Goal: Information Seeking & Learning: Learn about a topic

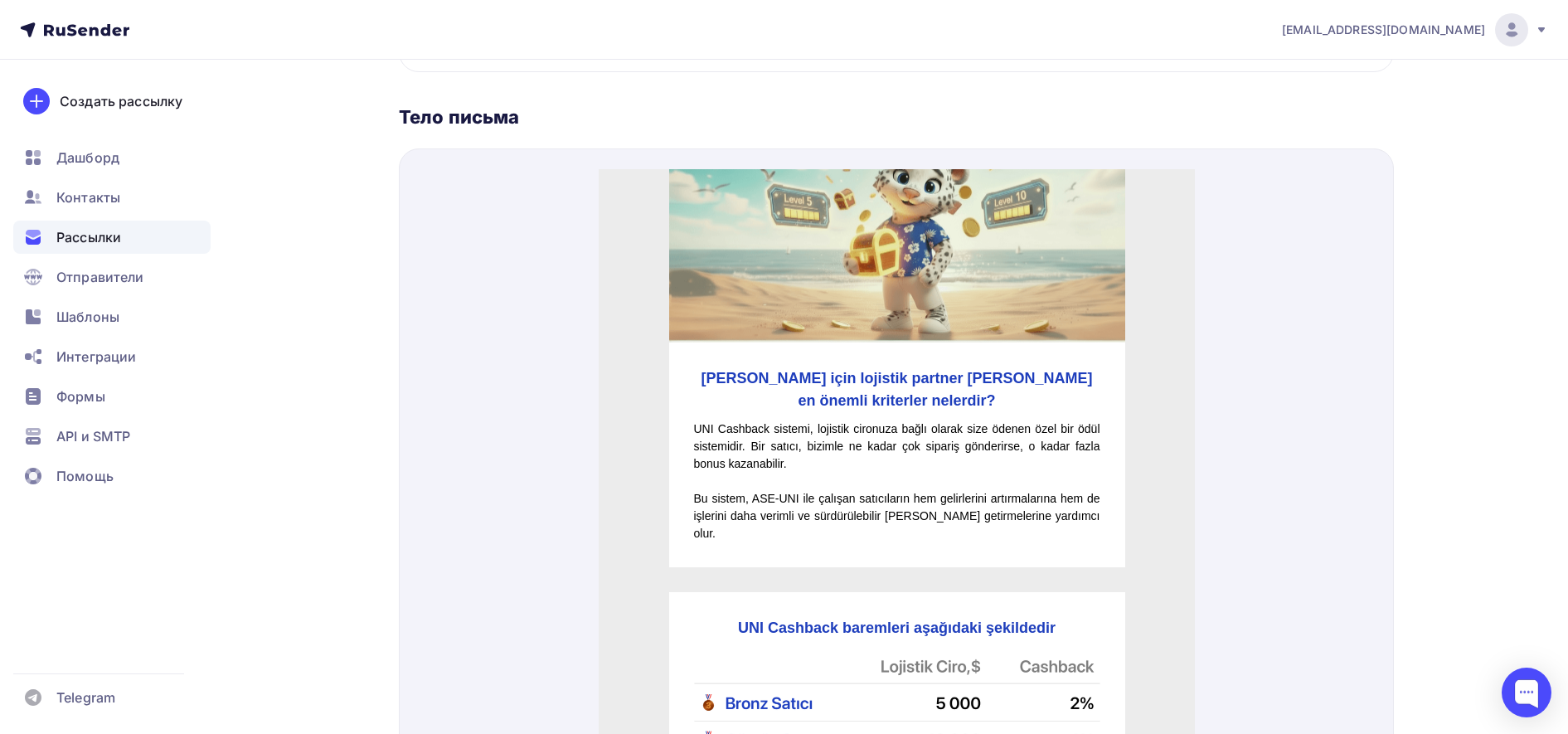
scroll to position [163, 0]
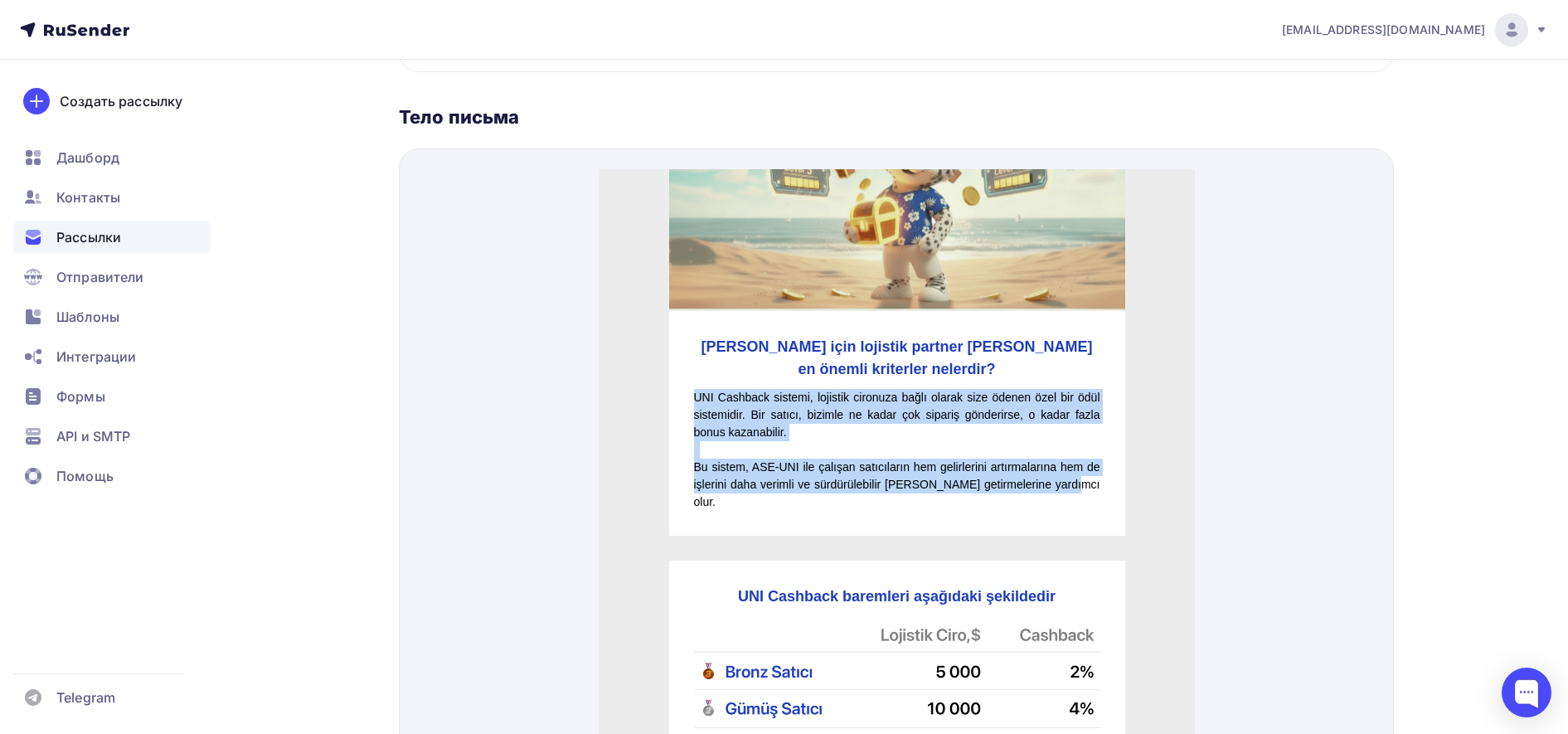
drag, startPoint x: 688, startPoint y: 375, endPoint x: 1073, endPoint y: 466, distance: 395.6
click at [1073, 466] on div "UNI Cashback sistemi, lojistik cironuza bağlı olarak size ödenen özel bir ödül …" at bounding box center [896, 429] width 406 height 122
copy div "UNI Cashback sistemi, lojistik cironuza bağlı olarak size ödenen özel bir ödül …"
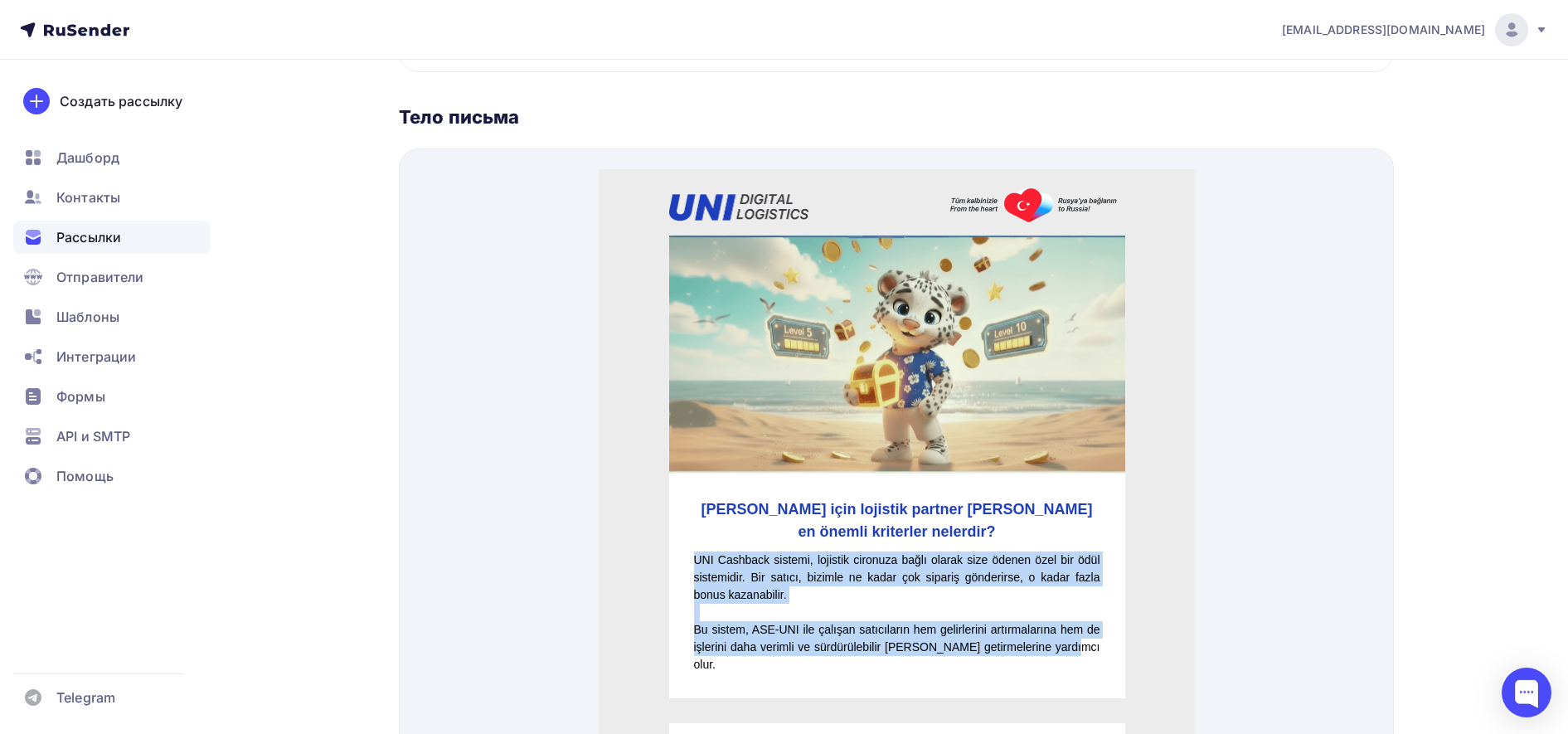
scroll to position [0, 0]
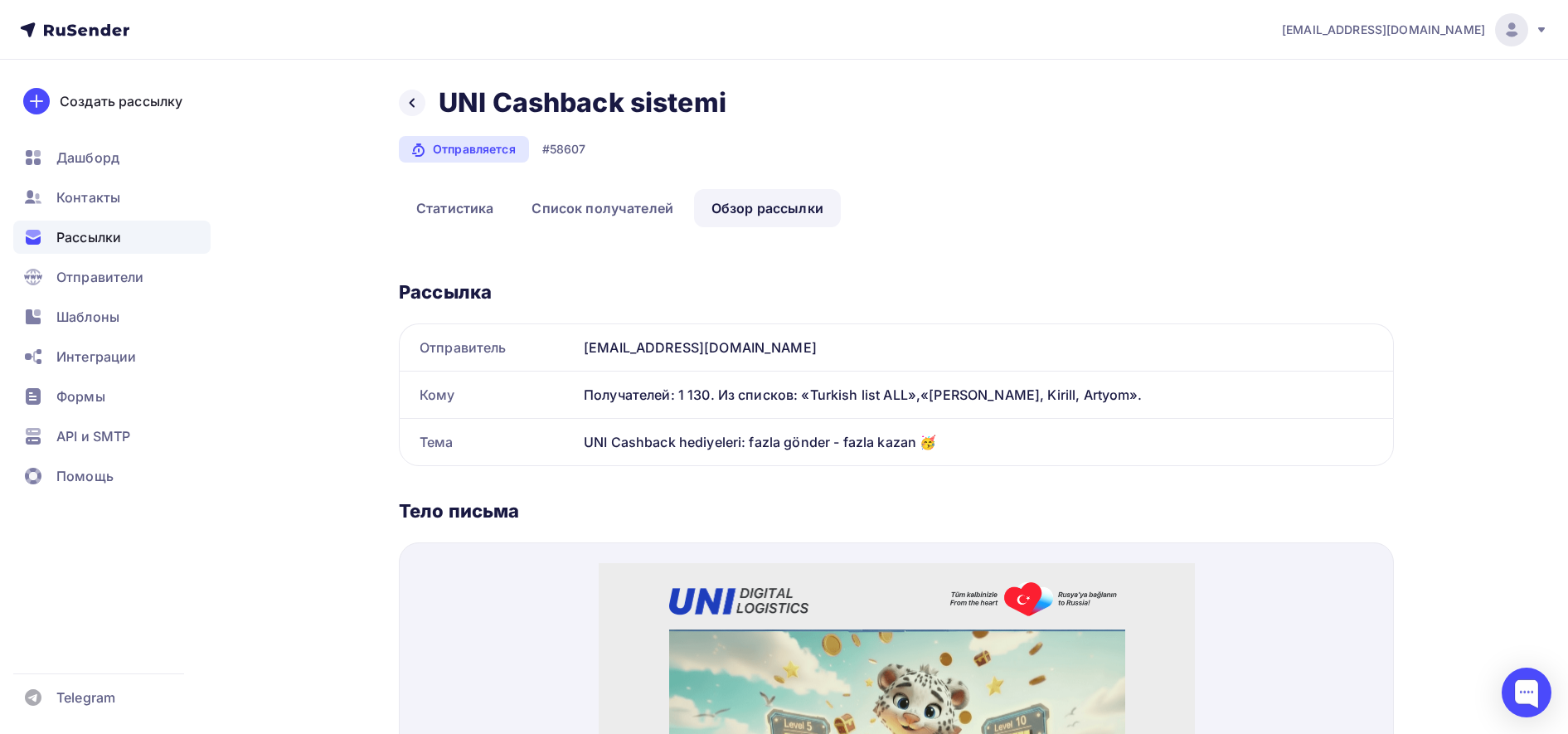
click at [966, 435] on div "UNI Cashback hediyeleri: fazla gönder - fazla kazan 🥳" at bounding box center [985, 441] width 815 height 46
drag, startPoint x: 952, startPoint y: 440, endPoint x: 581, endPoint y: 450, distance: 371.1
click at [581, 450] on div "UNI Cashback hediyeleri: fazla gönder - fazla kazan 🥳" at bounding box center [985, 441] width 815 height 46
copy div "UNI Cashback hediyeleri: fazla gönder - fazla kazan 🥳"
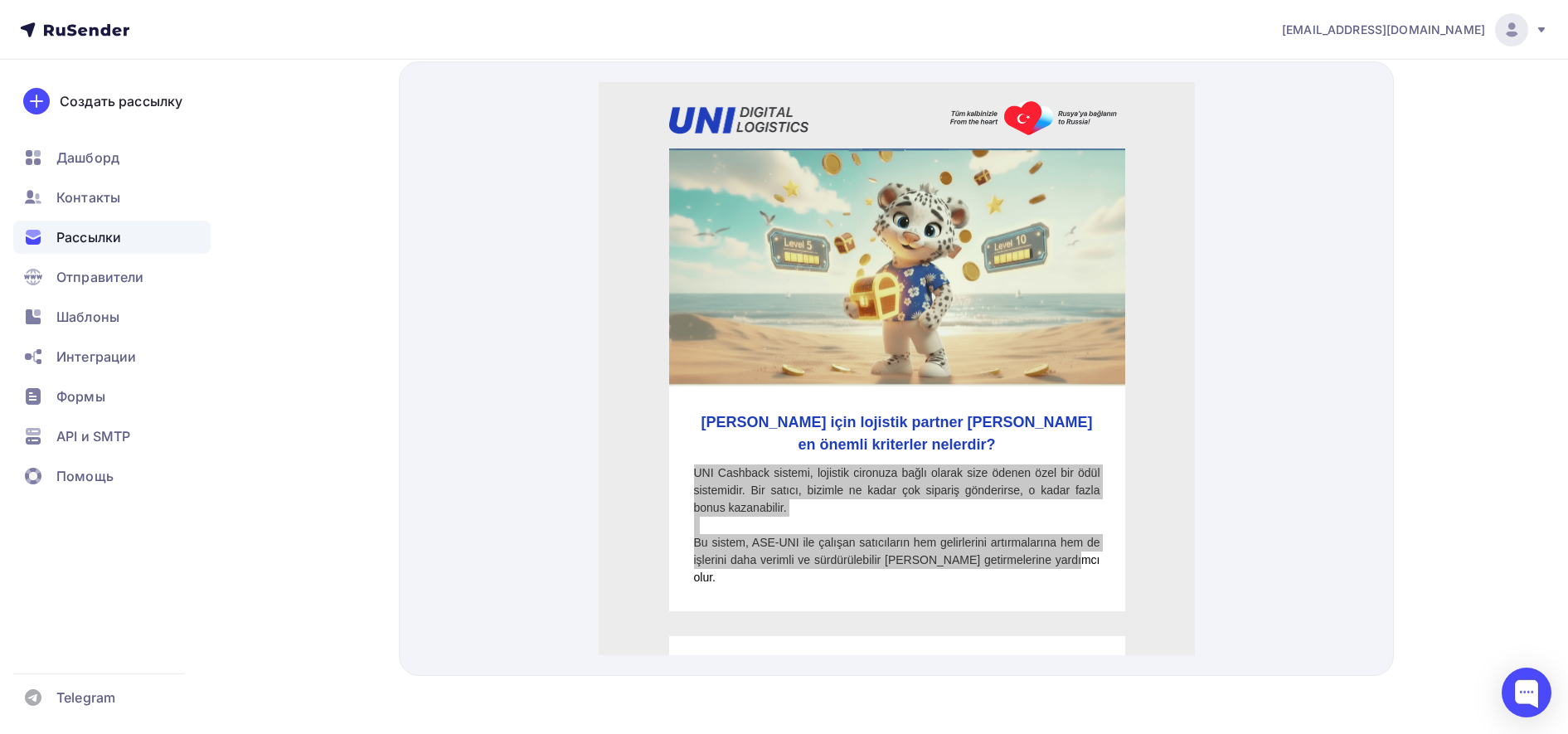
scroll to position [489, 0]
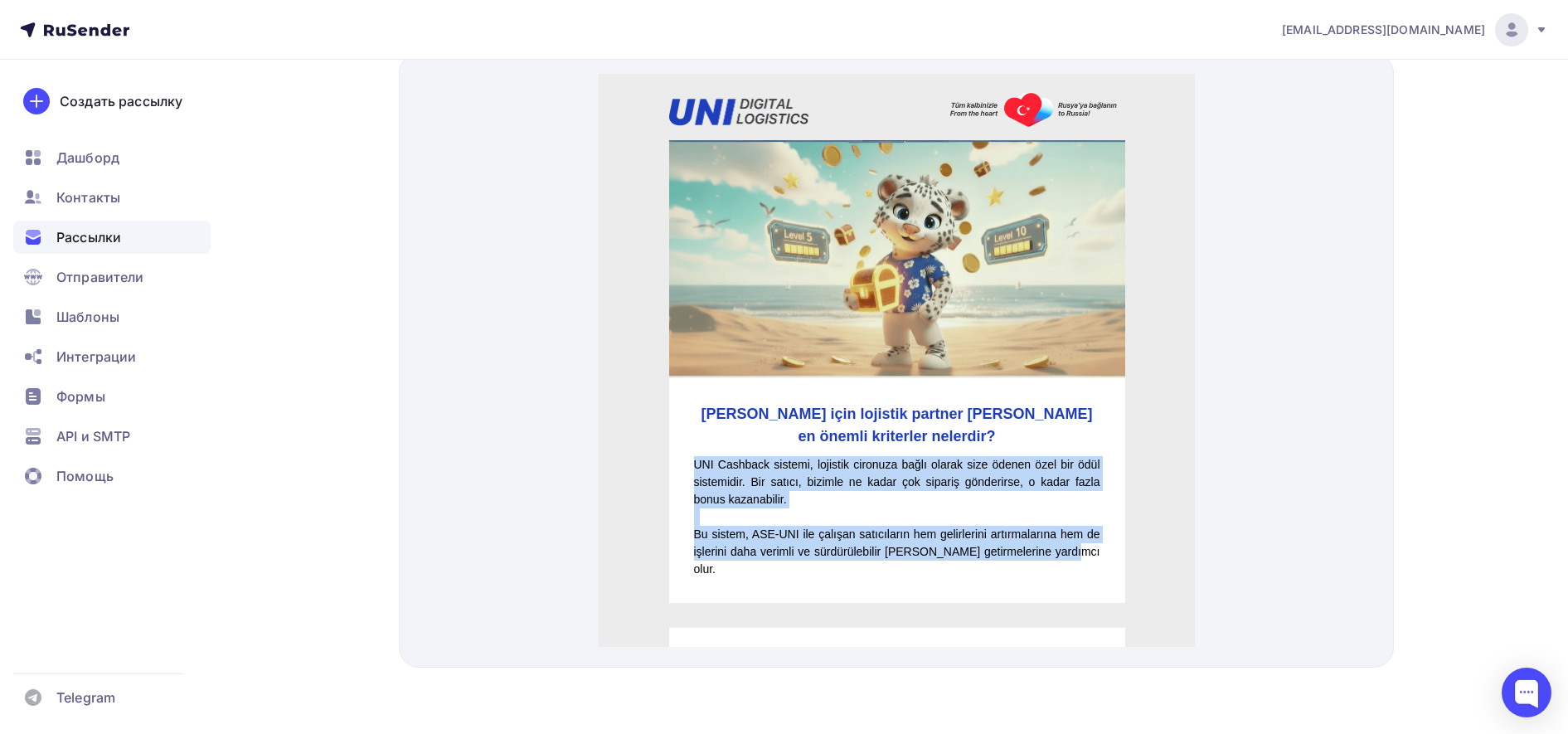
click at [967, 534] on p "Bu sistem, ASE-UNI ile çalışan satıcıların hem gelirlerini artırmalarına hem de…" at bounding box center [896, 532] width 406 height 52
drag, startPoint x: 1044, startPoint y: 531, endPoint x: 685, endPoint y: 449, distance: 368.2
click at [693, 449] on div "UNI Cashback sistemi, lojistik cironuza bağlı olarak size ödenen özel bir ödül …" at bounding box center [896, 497] width 406 height 122
copy div "UNI Cashback sistemi, lojistik cironuza bağlı olarak size ödenen özel bir ödül …"
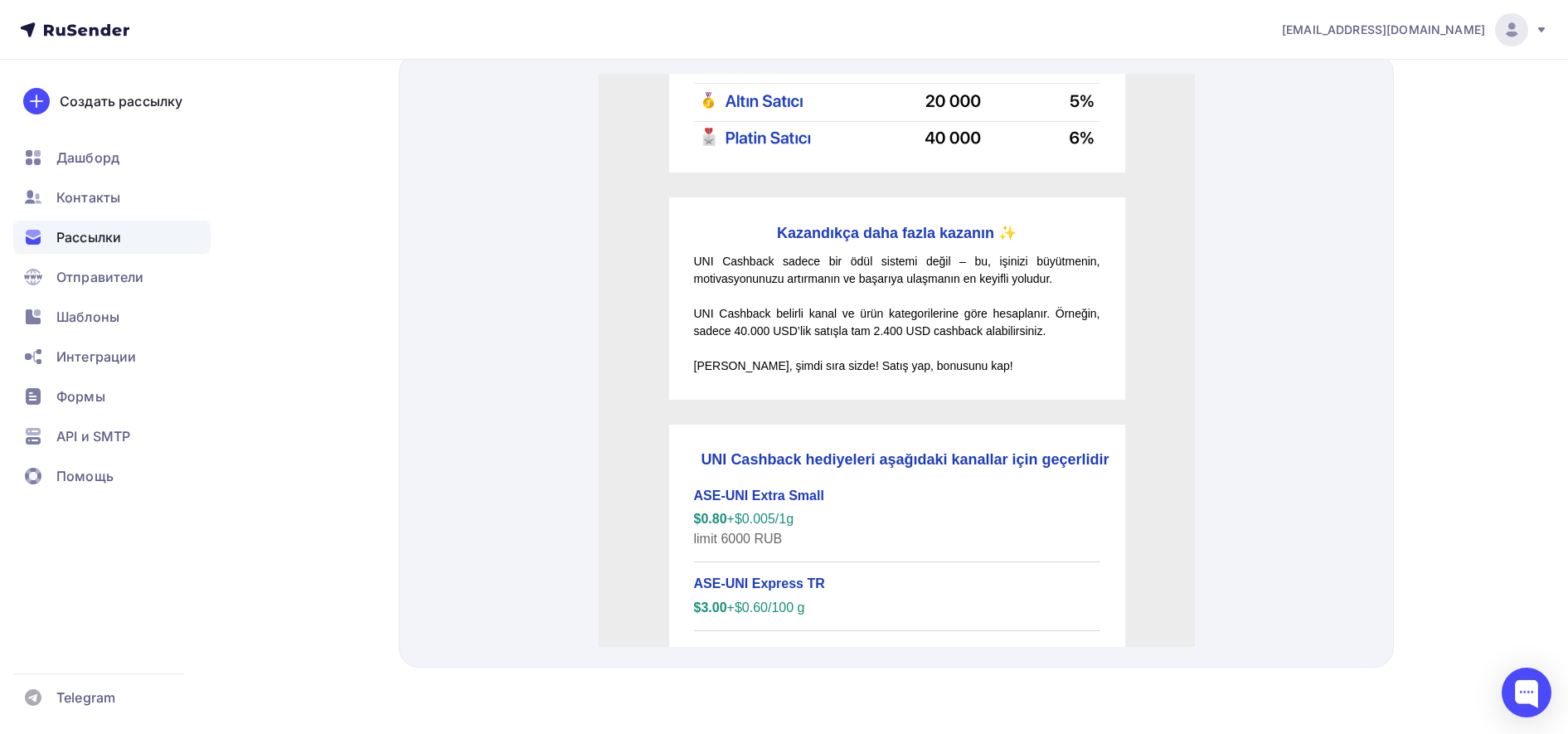
scroll to position [721, 0]
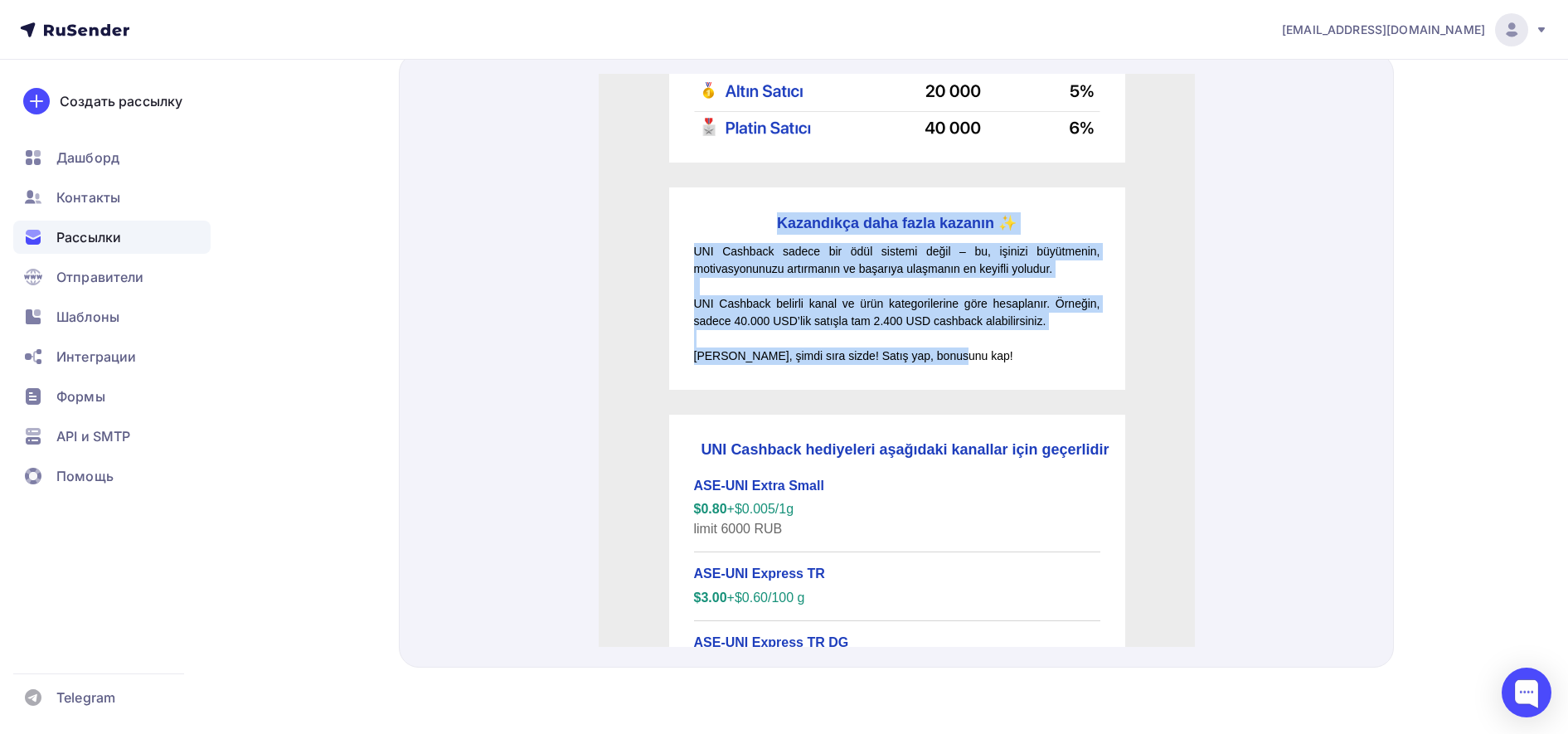
drag, startPoint x: 769, startPoint y: 183, endPoint x: 1034, endPoint y: 315, distance: 296.1
click at [1034, 315] on div "Kazandıkça daha fazla kazanın ✨ UNI Cashback sadece bir ödül sistemi değil – bu…" at bounding box center [897, 268] width 456 height 202
copy div "Kazandıkça daha fazla kazanın ✨ UNI Cashback sadece bir ödül sistemi değil – bu…"
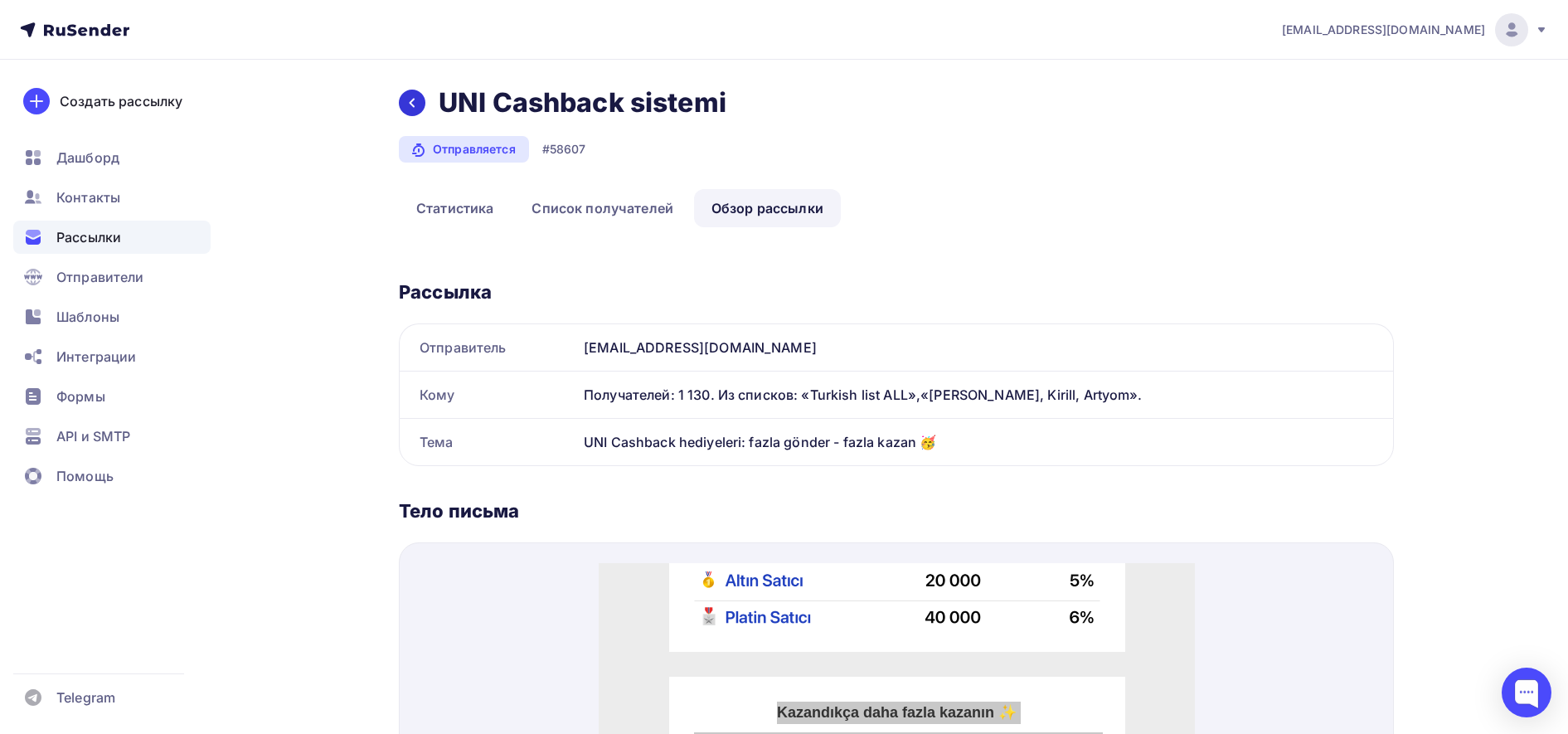
click at [414, 105] on icon at bounding box center [412, 103] width 13 height 13
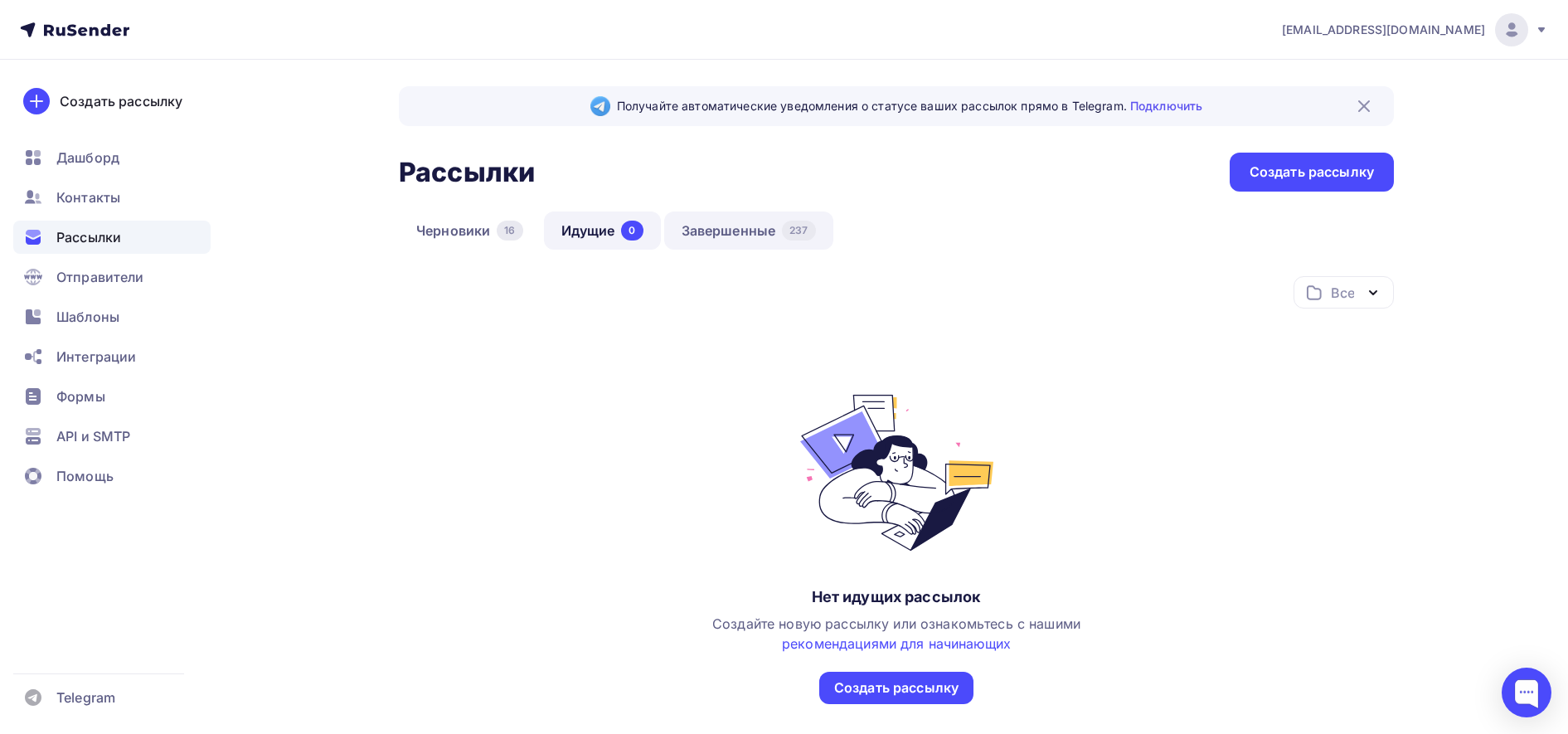
click at [704, 233] on link "Завершенные 237" at bounding box center [749, 230] width 169 height 38
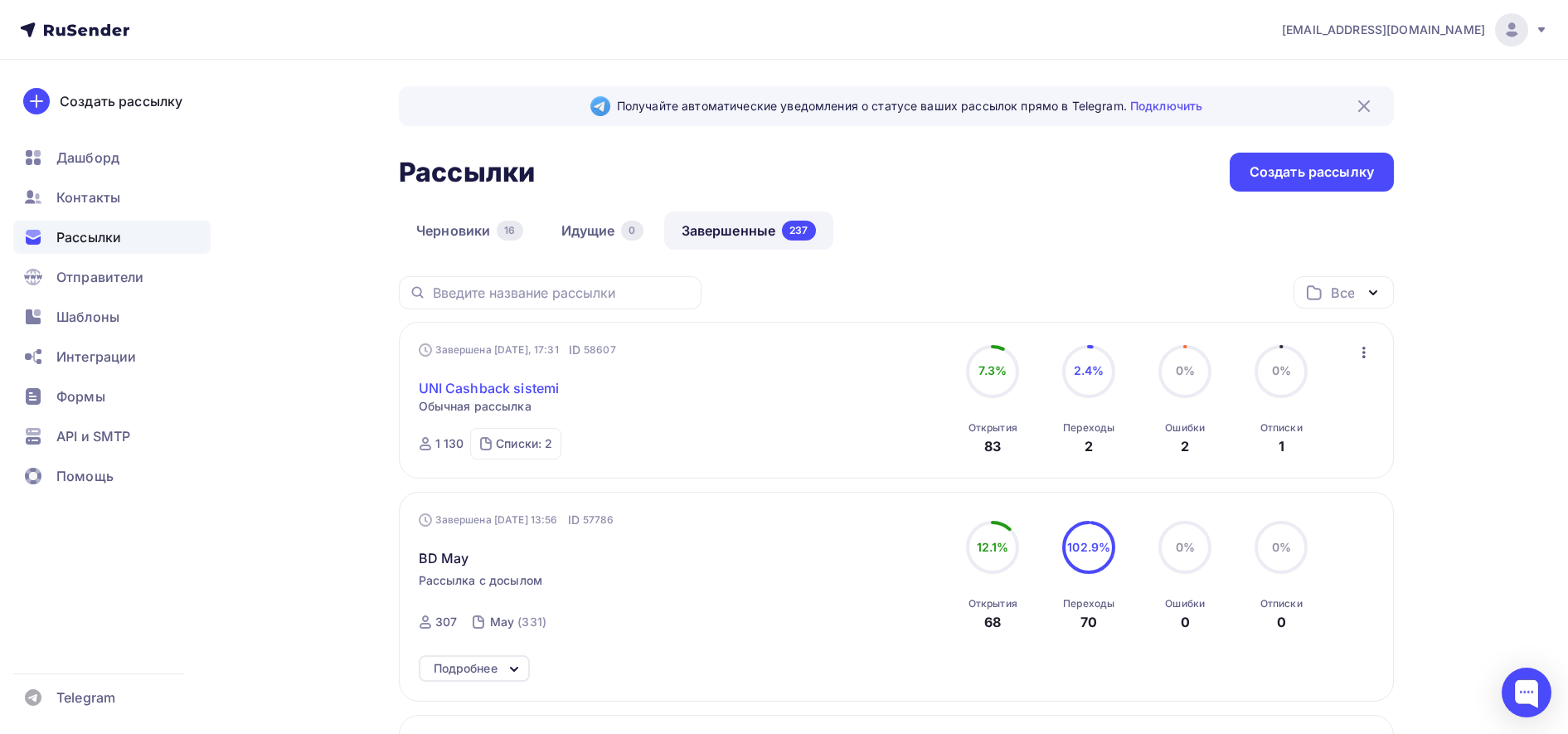
click at [461, 388] on link "UNI Cashback sistemi" at bounding box center [489, 388] width 141 height 20
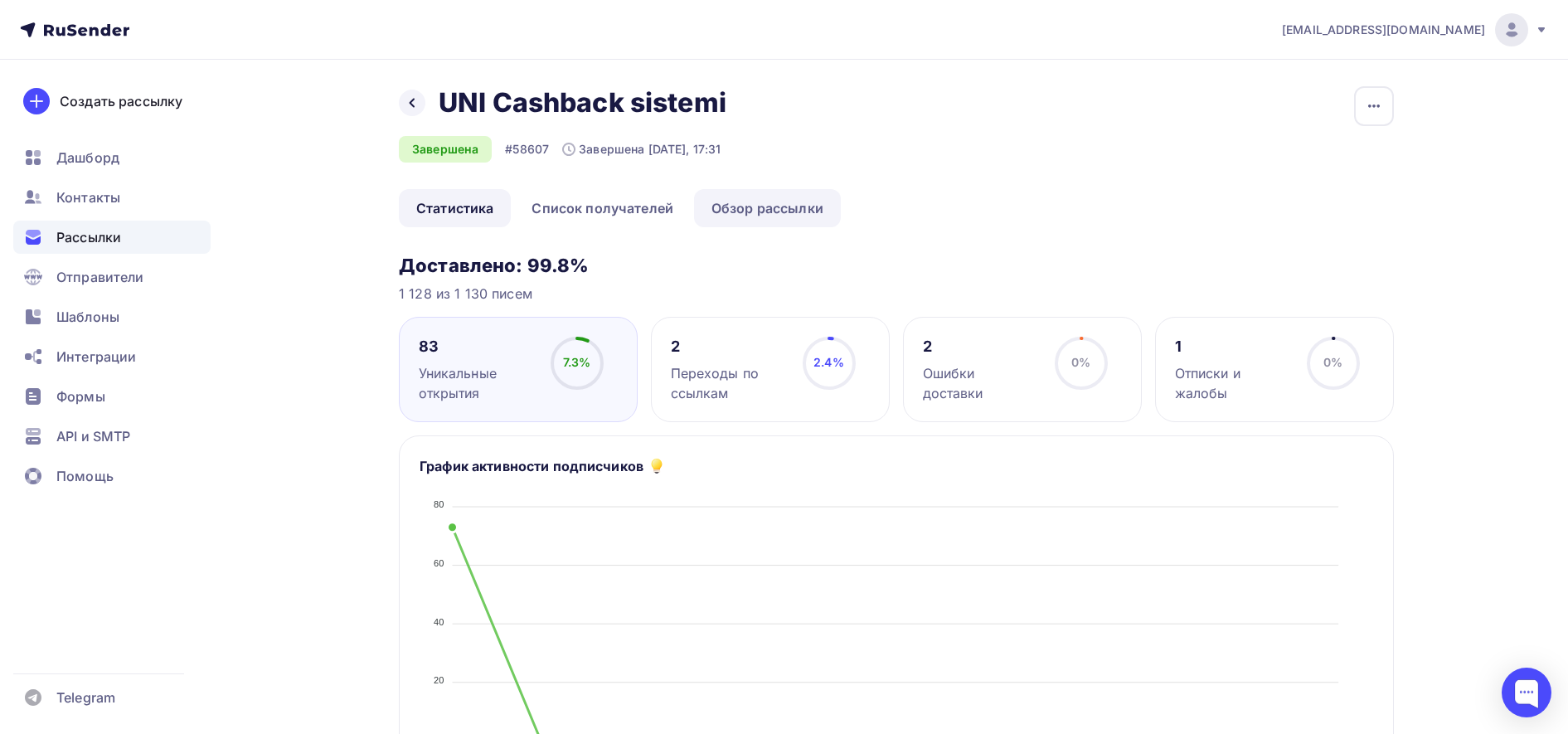
click at [740, 200] on link "Обзор рассылки" at bounding box center [767, 207] width 147 height 38
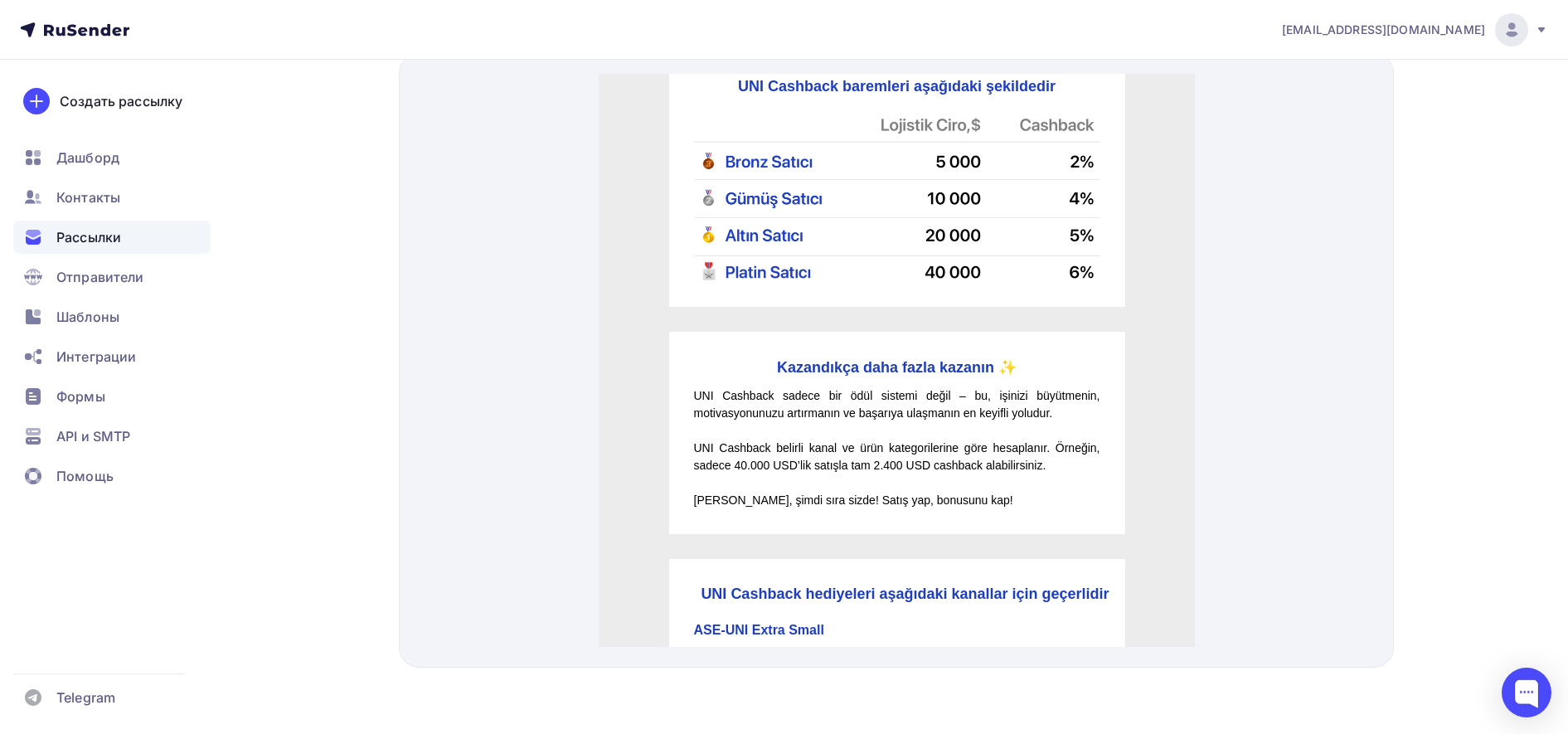
scroll to position [580, 0]
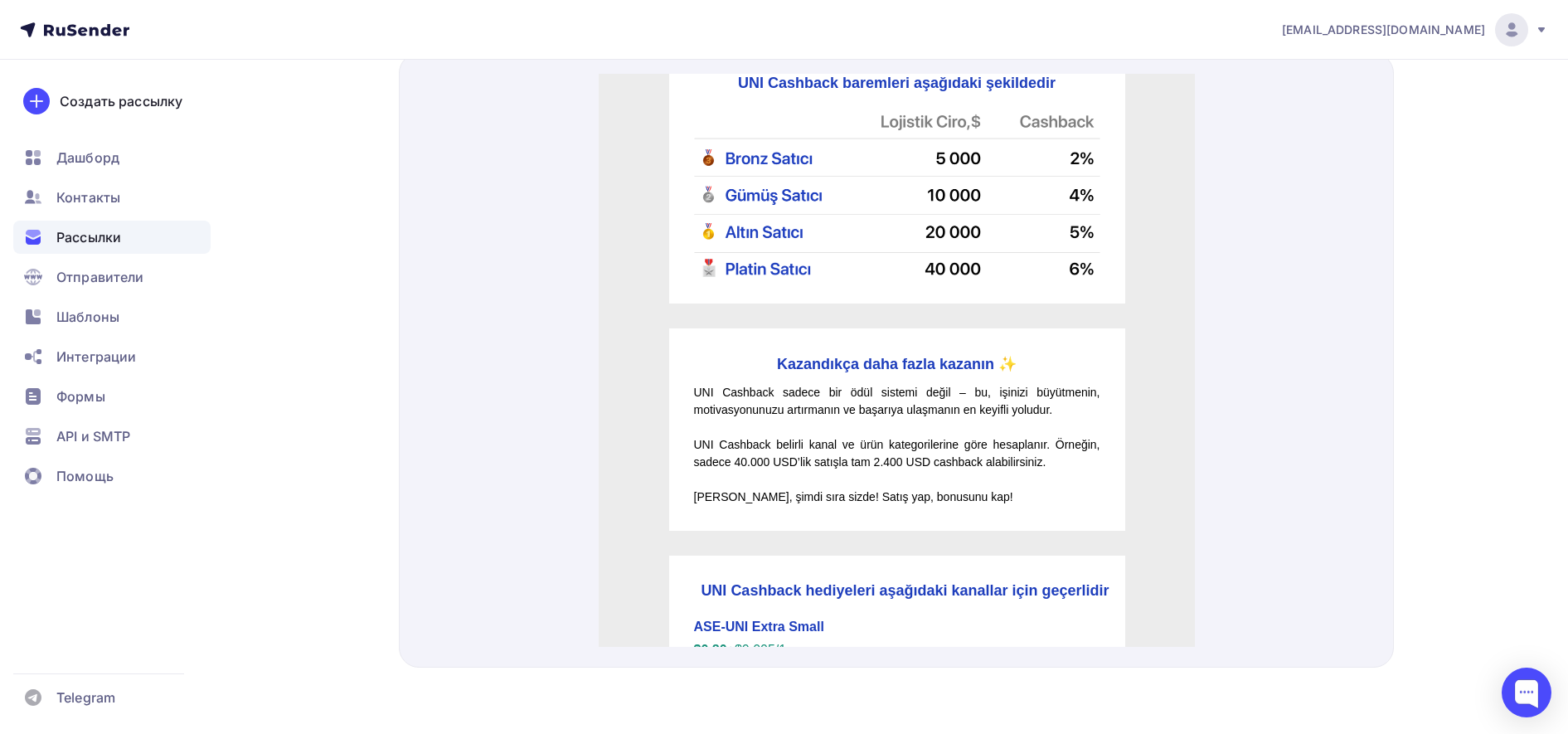
drag, startPoint x: 1185, startPoint y: 117, endPoint x: 1800, endPoint y: 342, distance: 654.9
